Goal: Task Accomplishment & Management: Use online tool/utility

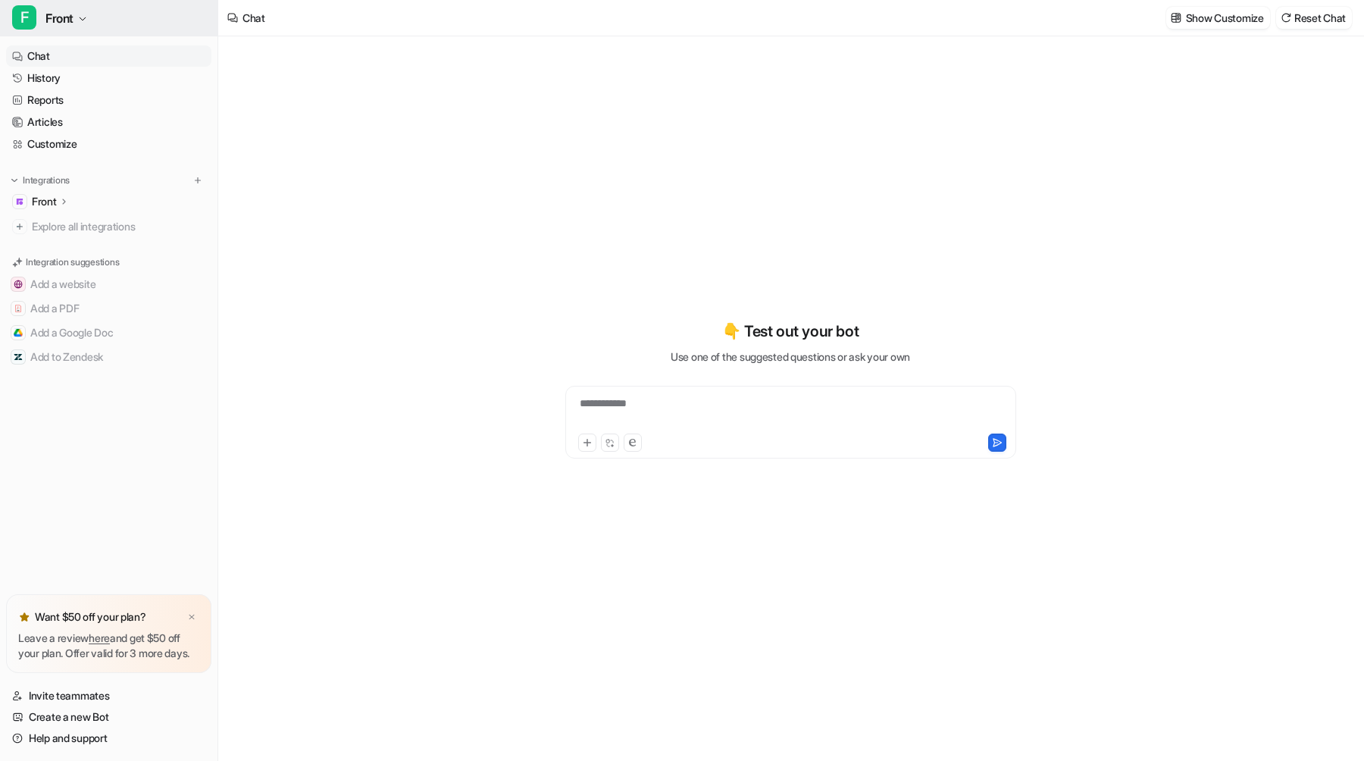
click at [85, 21] on icon "button" at bounding box center [82, 18] width 9 height 9
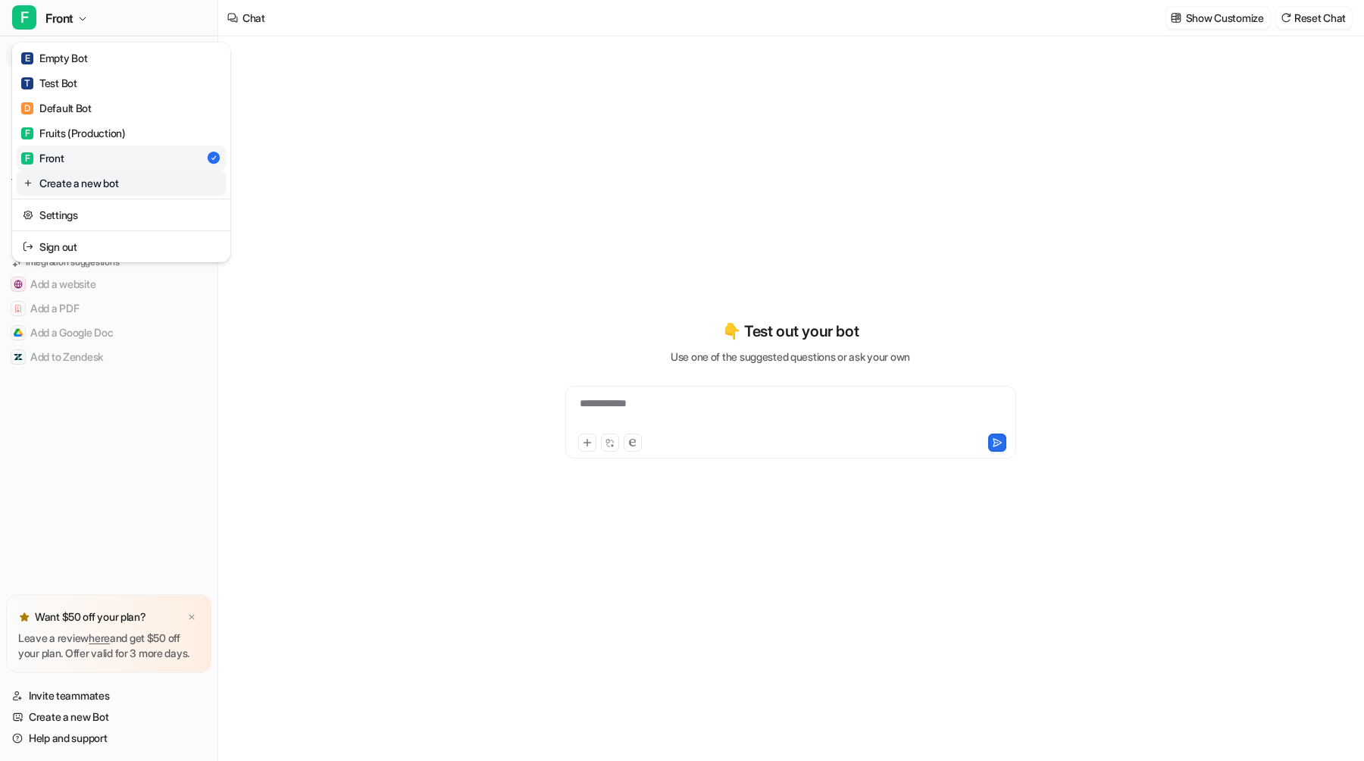
click at [92, 180] on link "Create a new bot" at bounding box center [121, 183] width 209 height 25
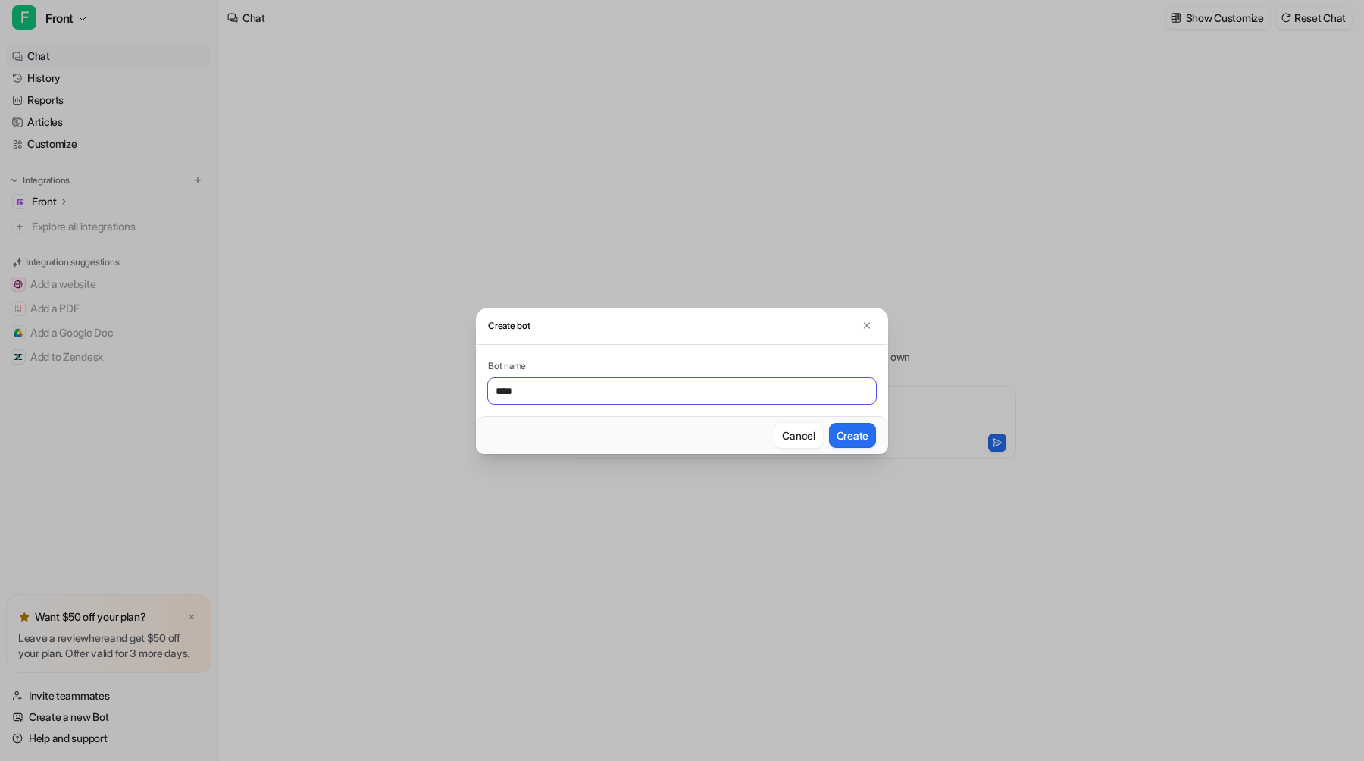
type input "****"
click at [829, 423] on button "Create" at bounding box center [852, 435] width 47 height 25
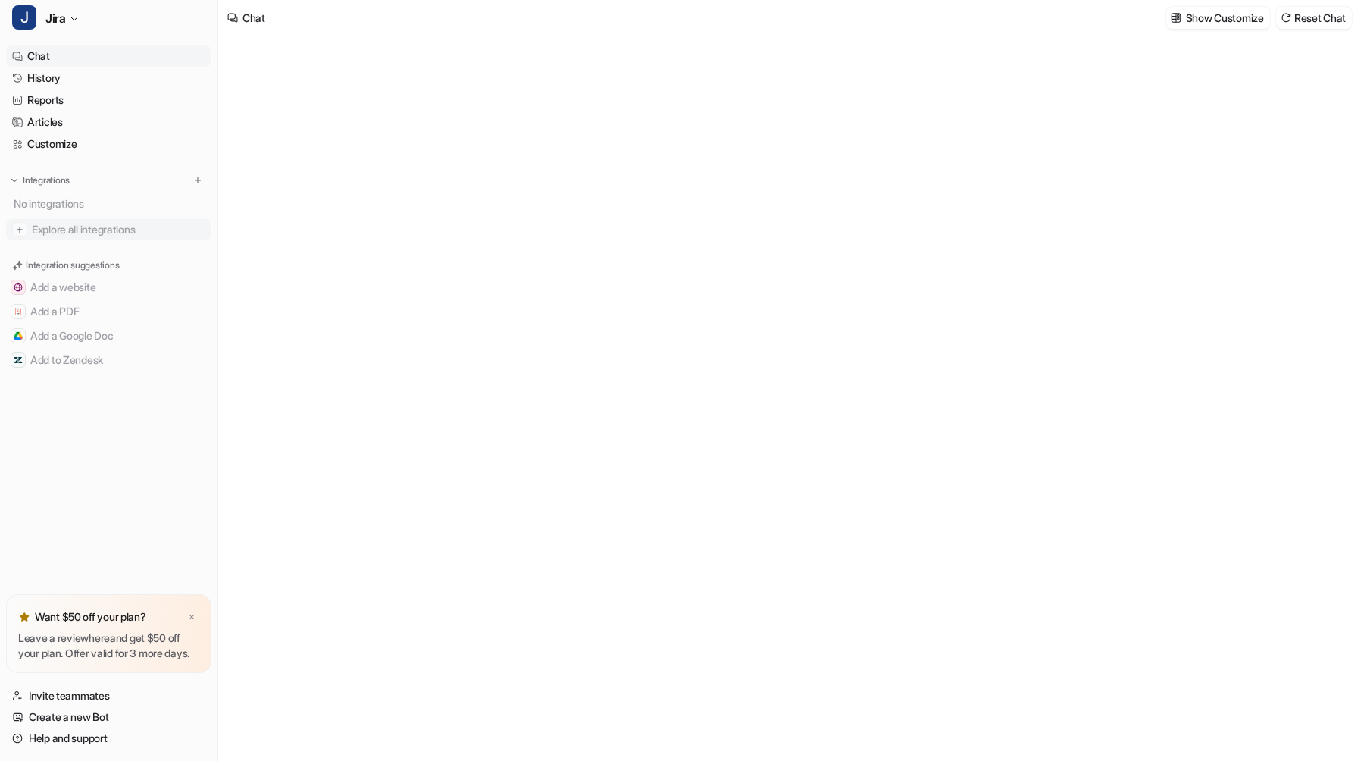
click at [94, 228] on span "Explore all integrations" at bounding box center [119, 229] width 174 height 24
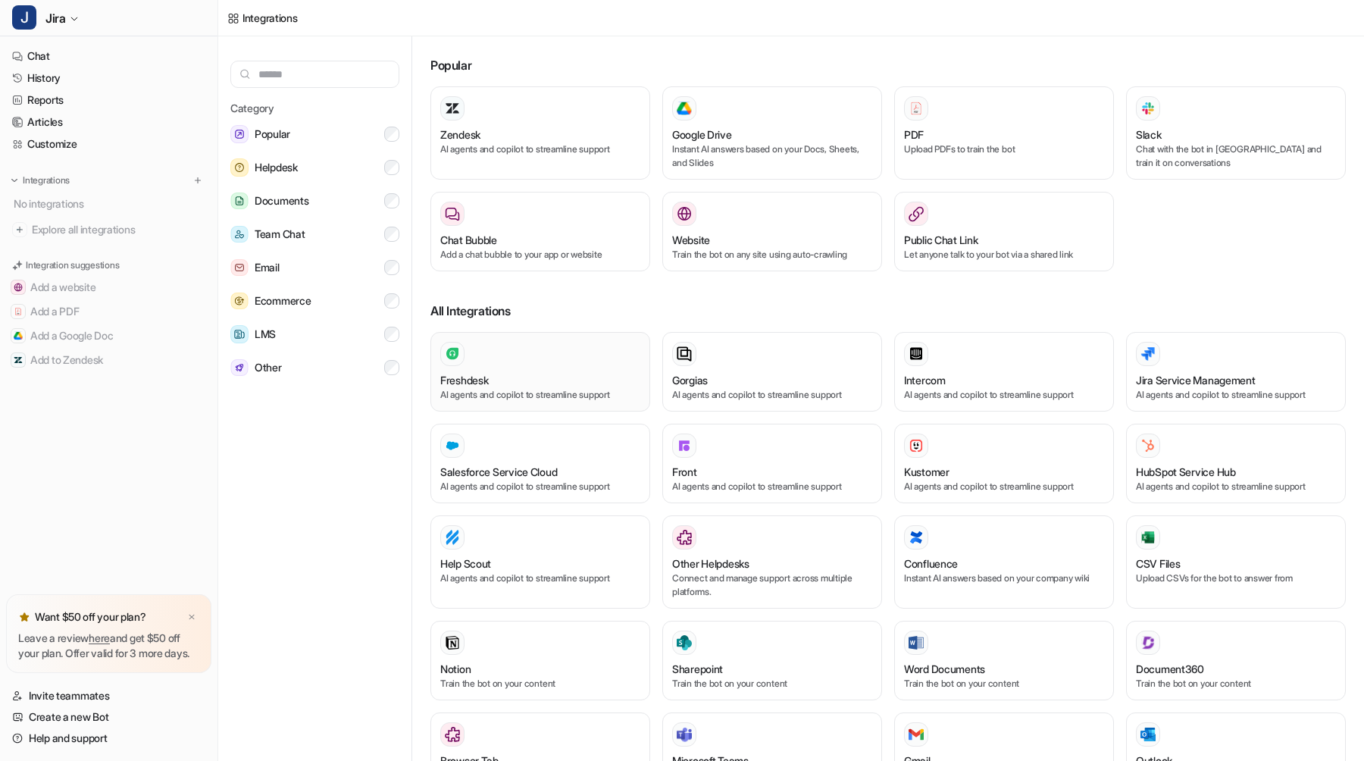
click at [457, 393] on p "AI agents and copilot to streamline support" at bounding box center [540, 395] width 200 height 14
click at [344, 83] on input "text" at bounding box center [314, 74] width 169 height 27
type input "*"
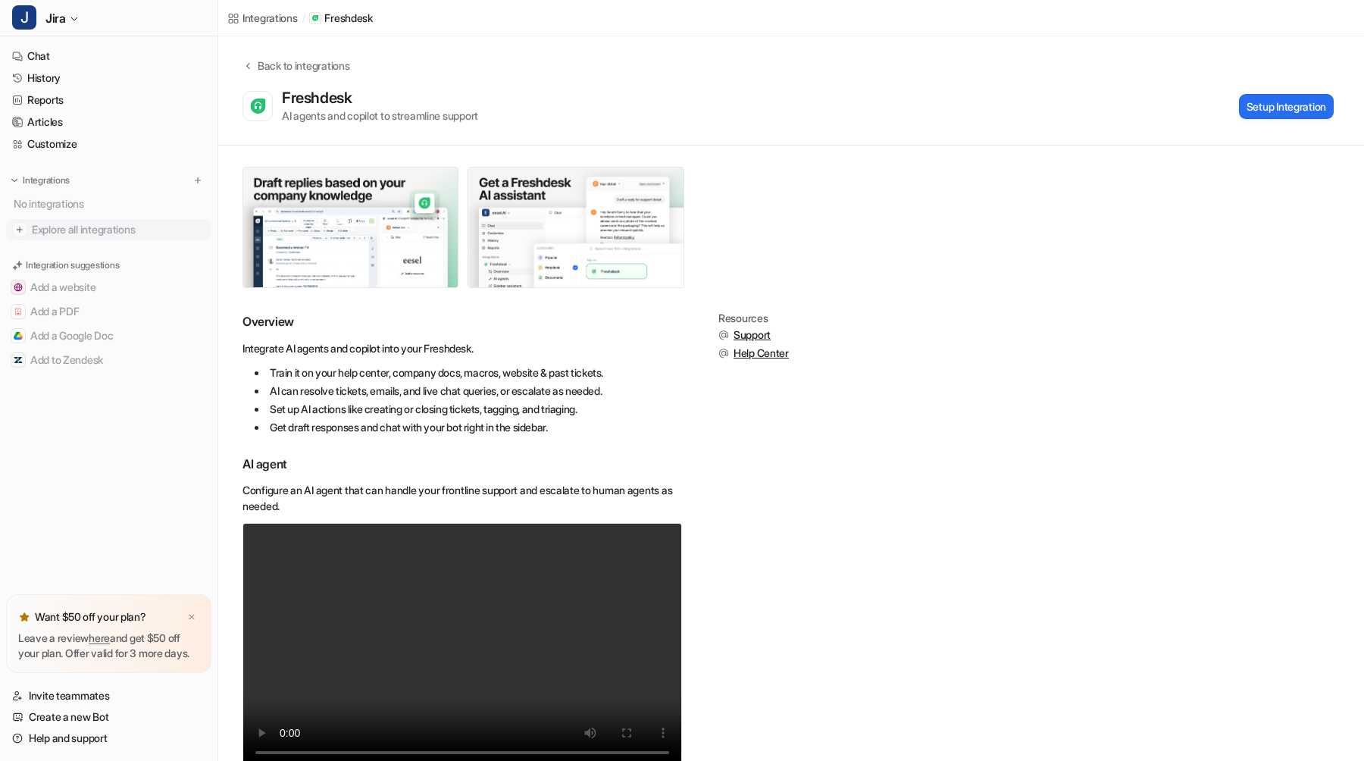
click at [149, 222] on span "Explore all integrations" at bounding box center [119, 229] width 174 height 24
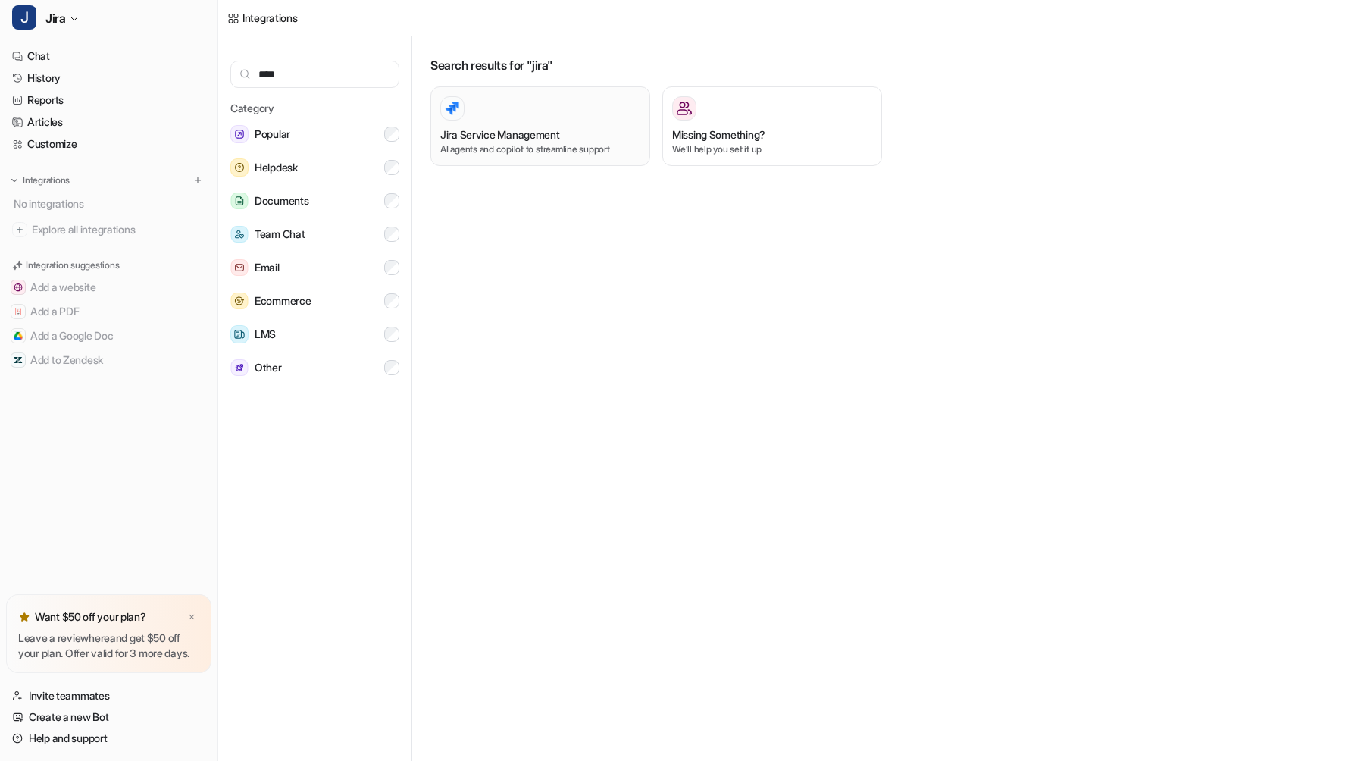
type input "****"
click at [536, 144] on p "AI agents and copilot to streamline support" at bounding box center [540, 149] width 200 height 14
click at [559, 136] on h3 "Jira Service Management" at bounding box center [500, 135] width 120 height 16
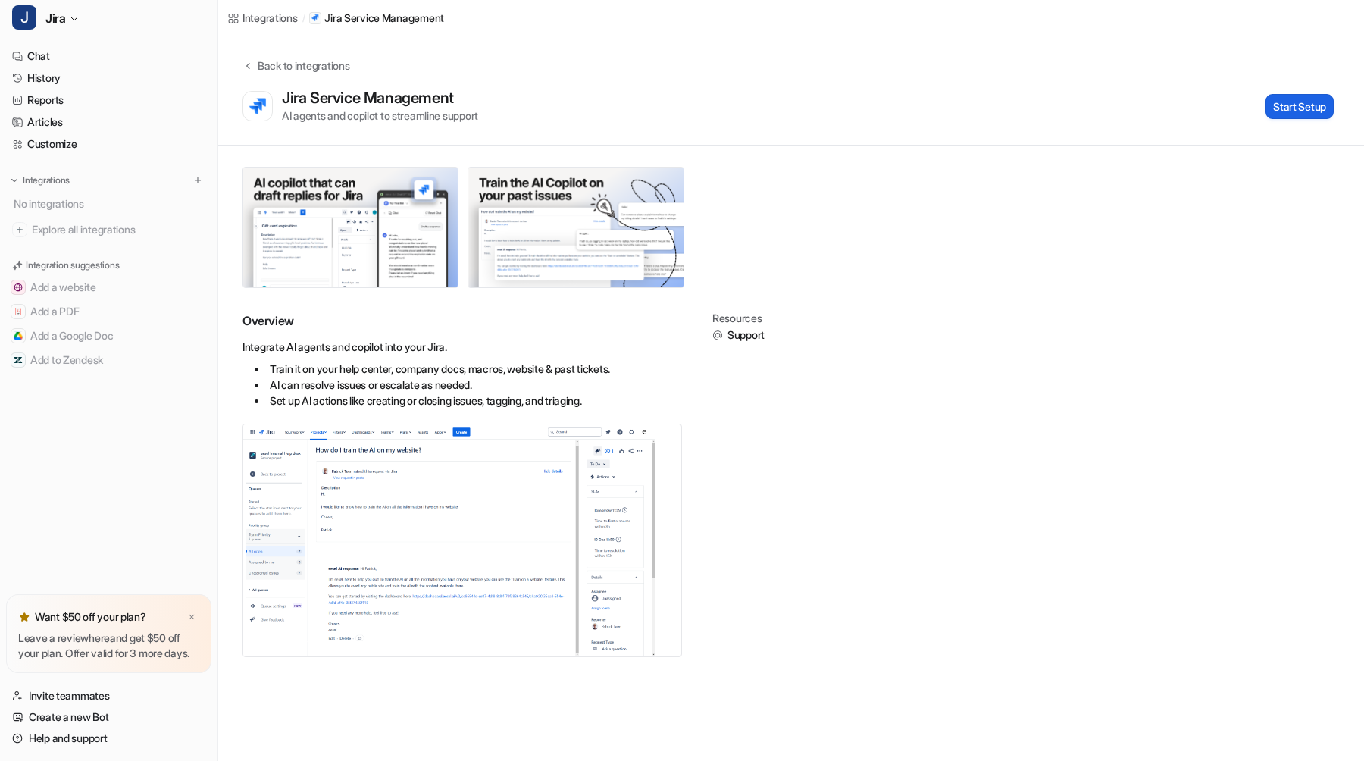
click at [1269, 109] on button "Start Setup" at bounding box center [1300, 106] width 68 height 25
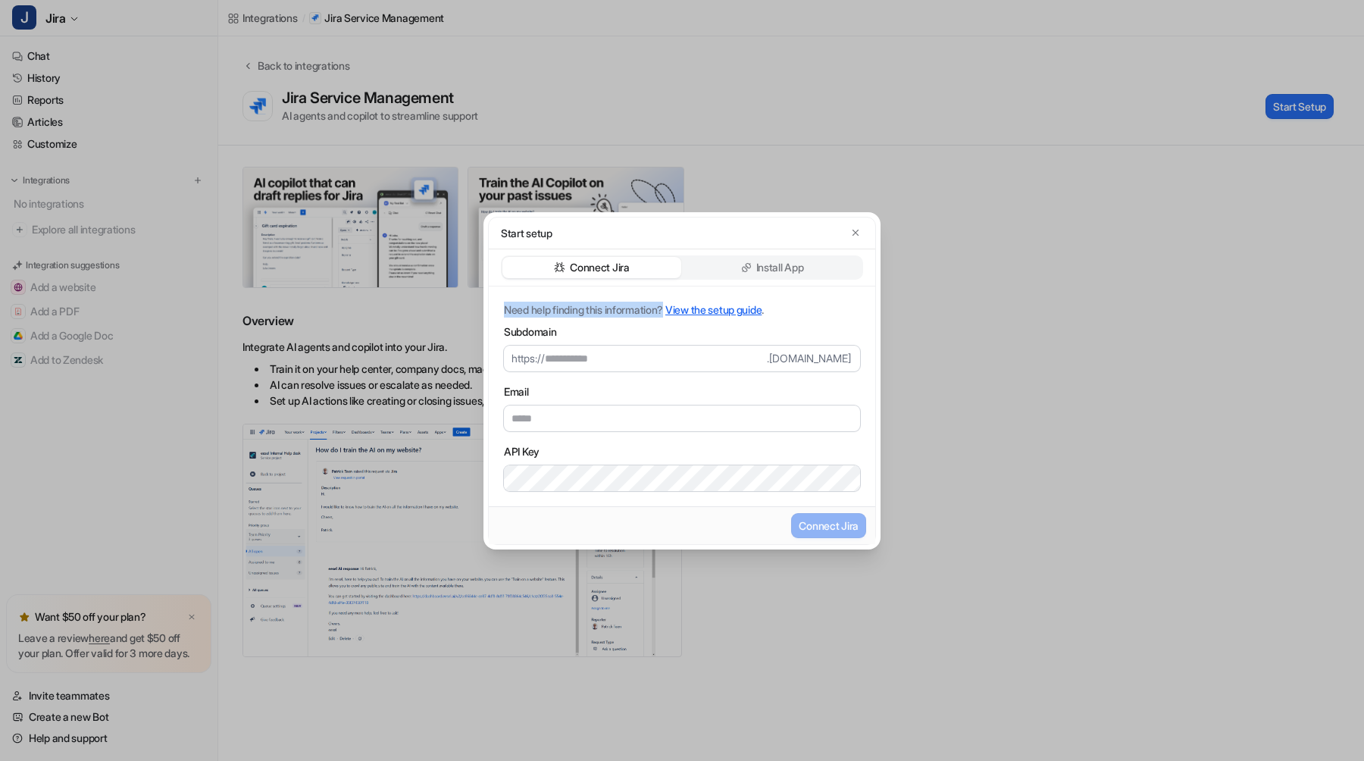
drag, startPoint x: 500, startPoint y: 308, endPoint x: 674, endPoint y: 308, distance: 174.3
click at [674, 308] on div "Need help finding this information? View the setup guide . Subdomain https:// .…" at bounding box center [682, 396] width 386 height 220
copy p "Need help finding this information?"
